Goal: Obtain resource: Download file/media

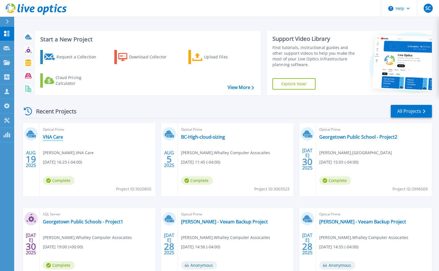
click at [57, 137] on link "VNA Care" at bounding box center [53, 137] width 20 height 6
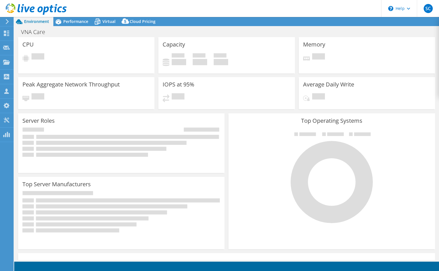
select select "USD"
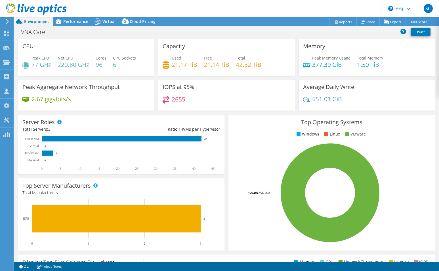
click at [337, 21] on link "Reports" at bounding box center [342, 21] width 27 height 9
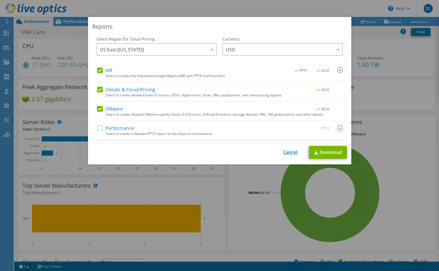
click at [285, 150] on link "Cancel" at bounding box center [290, 152] width 14 height 5
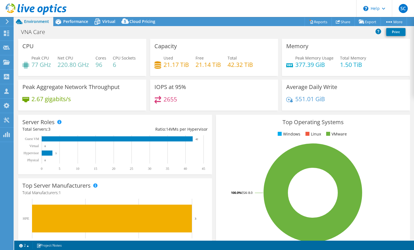
click at [318, 22] on link "Reports" at bounding box center [318, 21] width 27 height 9
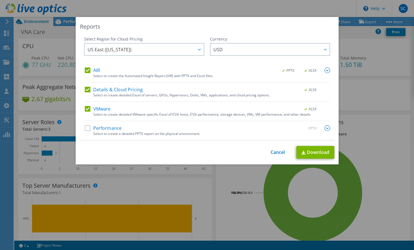
click at [90, 128] on label "Performance" at bounding box center [103, 128] width 37 height 6
click at [0, 0] on input "Performance" at bounding box center [0, 0] width 0 height 0
click at [328, 128] on img at bounding box center [328, 128] width 6 height 6
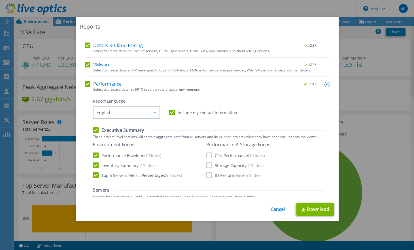
scroll to position [91, 0]
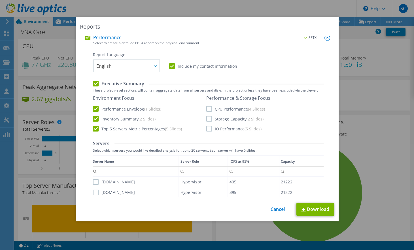
click at [208, 108] on label "CPU Performance (4 Slides)" at bounding box center [235, 109] width 59 height 6
click at [0, 0] on input "CPU Performance (4 Slides)" at bounding box center [0, 0] width 0 height 0
click at [210, 119] on label "Storage Capacity (2 Slides)" at bounding box center [234, 119] width 57 height 6
click at [0, 0] on input "Storage Capacity (2 Slides)" at bounding box center [0, 0] width 0 height 0
click at [208, 130] on label "IO Performance (5 Slides)" at bounding box center [233, 129] width 55 height 6
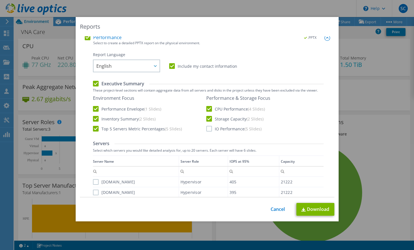
click at [0, 0] on input "IO Performance (5 Slides)" at bounding box center [0, 0] width 0 height 0
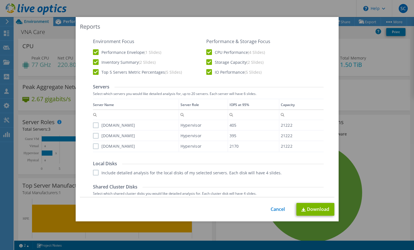
scroll to position [148, 0]
click at [97, 124] on label "[DOMAIN_NAME]" at bounding box center [114, 125] width 42 height 6
click at [0, 0] on input "[DOMAIN_NAME]" at bounding box center [0, 0] width 0 height 0
click at [97, 138] on div "[DOMAIN_NAME]" at bounding box center [136, 135] width 86 height 10
click at [96, 135] on label "[DOMAIN_NAME]" at bounding box center [114, 135] width 42 height 6
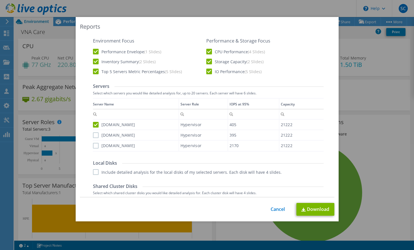
click at [0, 0] on input "[DOMAIN_NAME]" at bounding box center [0, 0] width 0 height 0
drag, startPoint x: 96, startPoint y: 145, endPoint x: 96, endPoint y: 164, distance: 19.8
click at [96, 145] on label "[DOMAIN_NAME]" at bounding box center [114, 146] width 42 height 6
click at [0, 0] on input "[DOMAIN_NAME]" at bounding box center [0, 0] width 0 height 0
click at [95, 170] on label "Include detailed analysis for the local disks of my selected servers. Each disk…" at bounding box center [187, 172] width 189 height 6
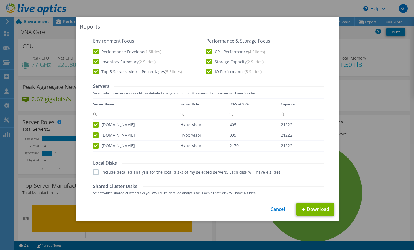
click at [0, 0] on input "Include detailed analysis for the local disks of my selected servers. Each disk…" at bounding box center [0, 0] width 0 height 0
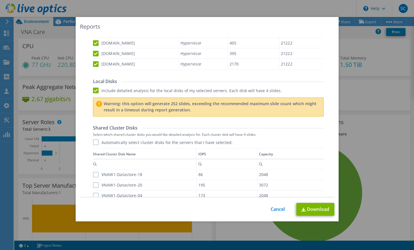
scroll to position [262, 0]
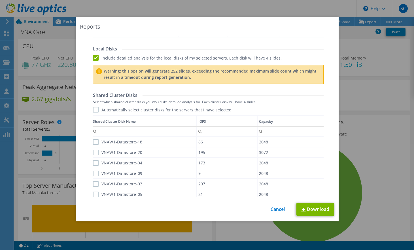
click at [95, 110] on label "Automatically select cluster disks for the servers that I have selected." at bounding box center [163, 110] width 140 height 6
click at [0, 0] on input "Automatically select cluster disks for the servers that I have selected." at bounding box center [0, 0] width 0 height 0
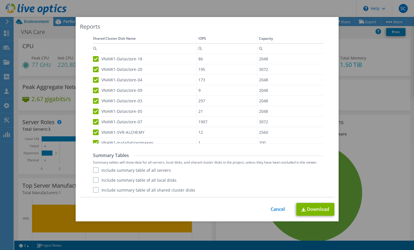
scroll to position [345, 0]
click at [94, 169] on label "Include summary table of all servers" at bounding box center [132, 170] width 78 height 6
click at [0, 0] on input "Include summary table of all servers" at bounding box center [0, 0] width 0 height 0
drag, startPoint x: 97, startPoint y: 181, endPoint x: 96, endPoint y: 191, distance: 10.6
click at [97, 181] on label "Include summary table of all local disks" at bounding box center [135, 180] width 84 height 6
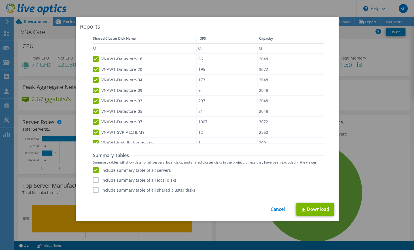
click at [0, 0] on input "Include summary table of all local disks" at bounding box center [0, 0] width 0 height 0
click at [95, 191] on label "Include summary table of all shared cluster disks" at bounding box center [144, 190] width 102 height 6
click at [0, 0] on input "Include summary table of all shared cluster disks" at bounding box center [0, 0] width 0 height 0
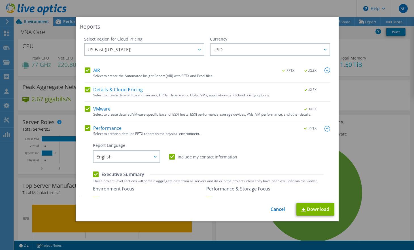
scroll to position [0, 0]
click at [322, 211] on link "Download" at bounding box center [316, 209] width 38 height 13
click at [277, 207] on link "Cancel" at bounding box center [278, 209] width 14 height 5
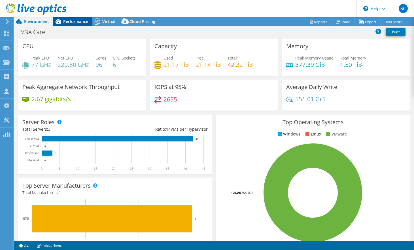
click at [70, 24] on span "Performance" at bounding box center [75, 21] width 25 height 5
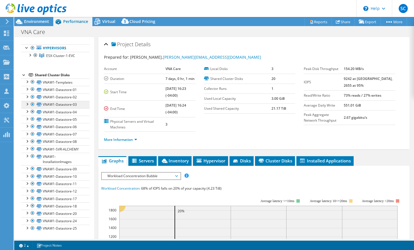
scroll to position [32, 0]
click at [58, 85] on link "VNAW1-Templates" at bounding box center [55, 82] width 68 height 7
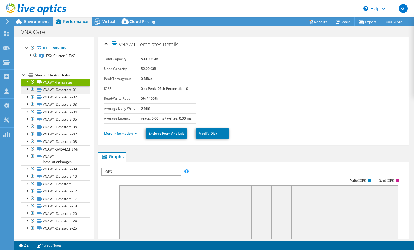
click at [60, 92] on link "VNAW1-Datastore-01" at bounding box center [55, 89] width 68 height 7
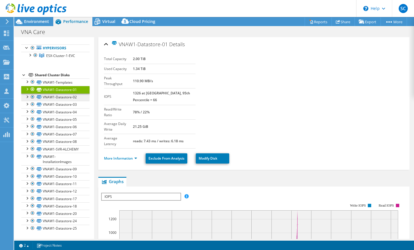
click at [59, 96] on link "VNAW1-Datastore-02" at bounding box center [55, 97] width 68 height 7
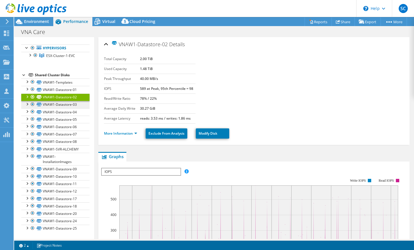
click at [58, 102] on link "VNAW1-Datastore-03" at bounding box center [55, 104] width 68 height 7
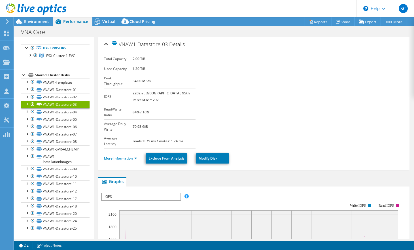
click at [58, 108] on link "VNAW1-Datastore-03" at bounding box center [55, 104] width 68 height 7
click at [58, 115] on link "VNAW1-Datastore-04" at bounding box center [55, 111] width 68 height 7
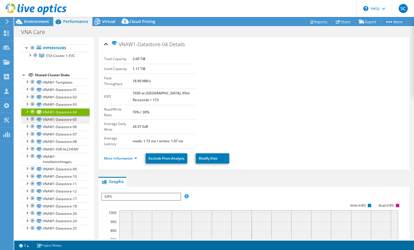
click at [58, 121] on link "VNAW1-Datastore-05" at bounding box center [55, 119] width 68 height 7
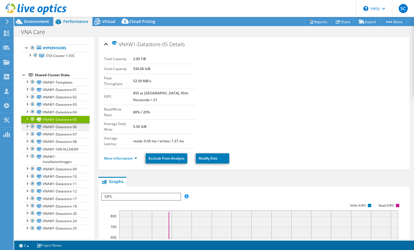
click at [57, 125] on link "VNAW1-Datastore-06" at bounding box center [55, 126] width 68 height 7
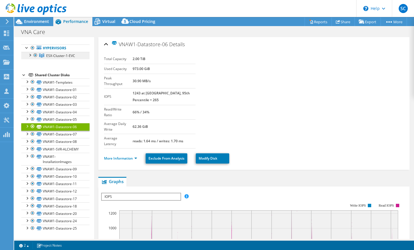
click at [50, 58] on link "ESX-Cluster-1-EVC" at bounding box center [55, 55] width 68 height 7
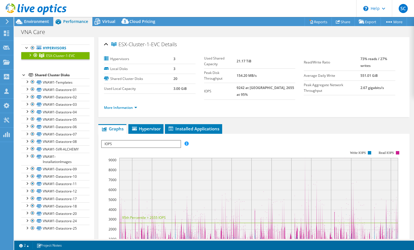
click at [30, 56] on div at bounding box center [30, 55] width 6 height 6
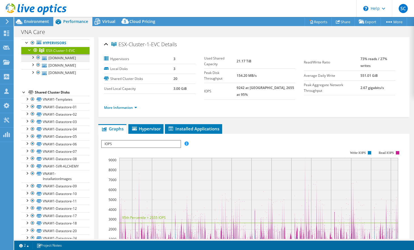
click at [63, 62] on link "[DOMAIN_NAME]" at bounding box center [55, 57] width 68 height 7
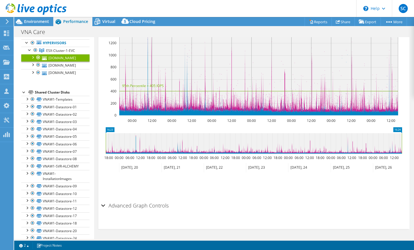
scroll to position [138, 0]
click at [103, 24] on div "Virtual" at bounding box center [105, 21] width 27 height 9
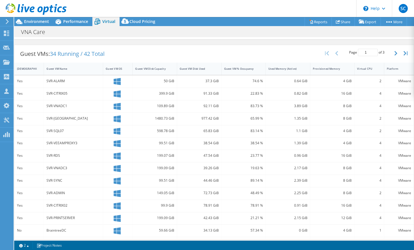
scroll to position [28, 0]
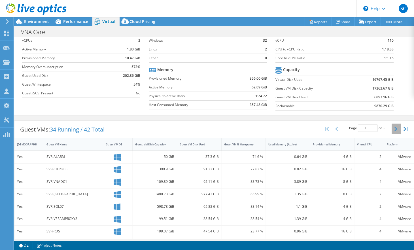
click at [395, 130] on icon "button" at bounding box center [396, 129] width 3 height 5
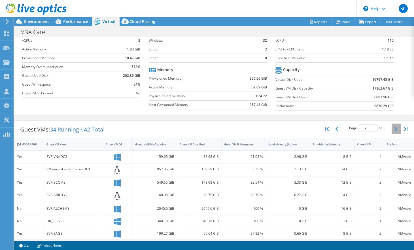
type input "2"
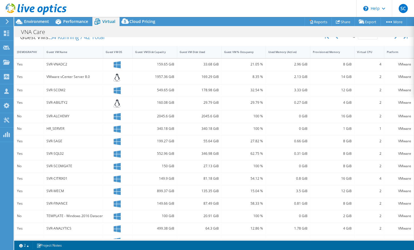
scroll to position [123, 0]
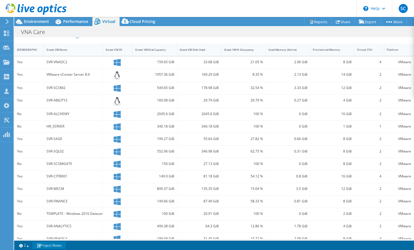
click at [45, 245] on link "Project Notes" at bounding box center [49, 245] width 33 height 7
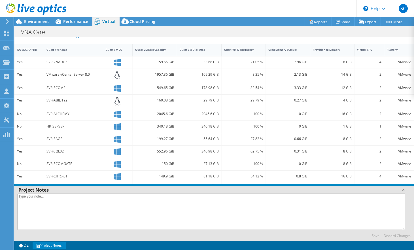
click at [46, 245] on link "Project Notes" at bounding box center [49, 245] width 33 height 7
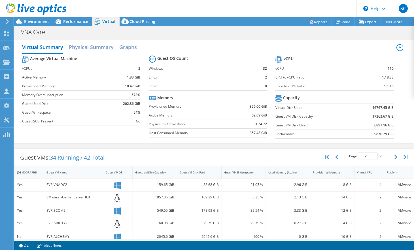
scroll to position [0, 0]
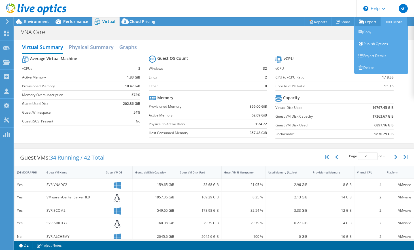
click at [402, 20] on link "More" at bounding box center [394, 21] width 26 height 9
click at [378, 44] on link "Publish Options" at bounding box center [381, 44] width 54 height 12
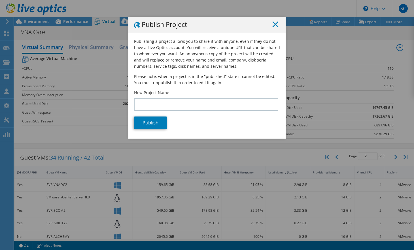
click at [277, 26] on line at bounding box center [276, 25] width 6 height 6
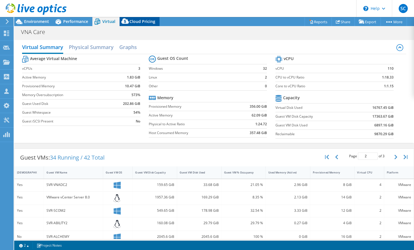
click at [128, 21] on icon at bounding box center [125, 22] width 11 height 11
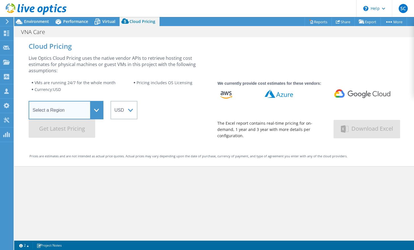
select select "USEast"
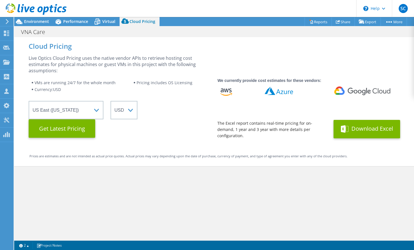
click at [366, 132] on button "Download Excel" at bounding box center [367, 129] width 67 height 18
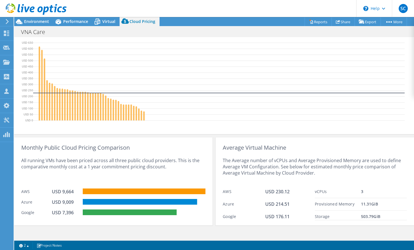
scroll to position [208, 0]
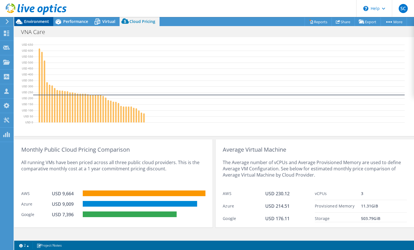
click at [41, 23] on span "Environment" at bounding box center [36, 21] width 25 height 5
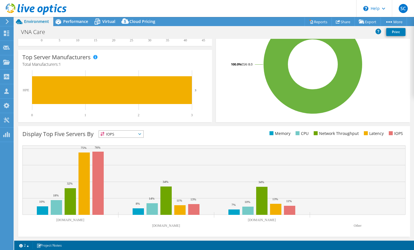
scroll to position [128, 0]
